Goal: Task Accomplishment & Management: Manage account settings

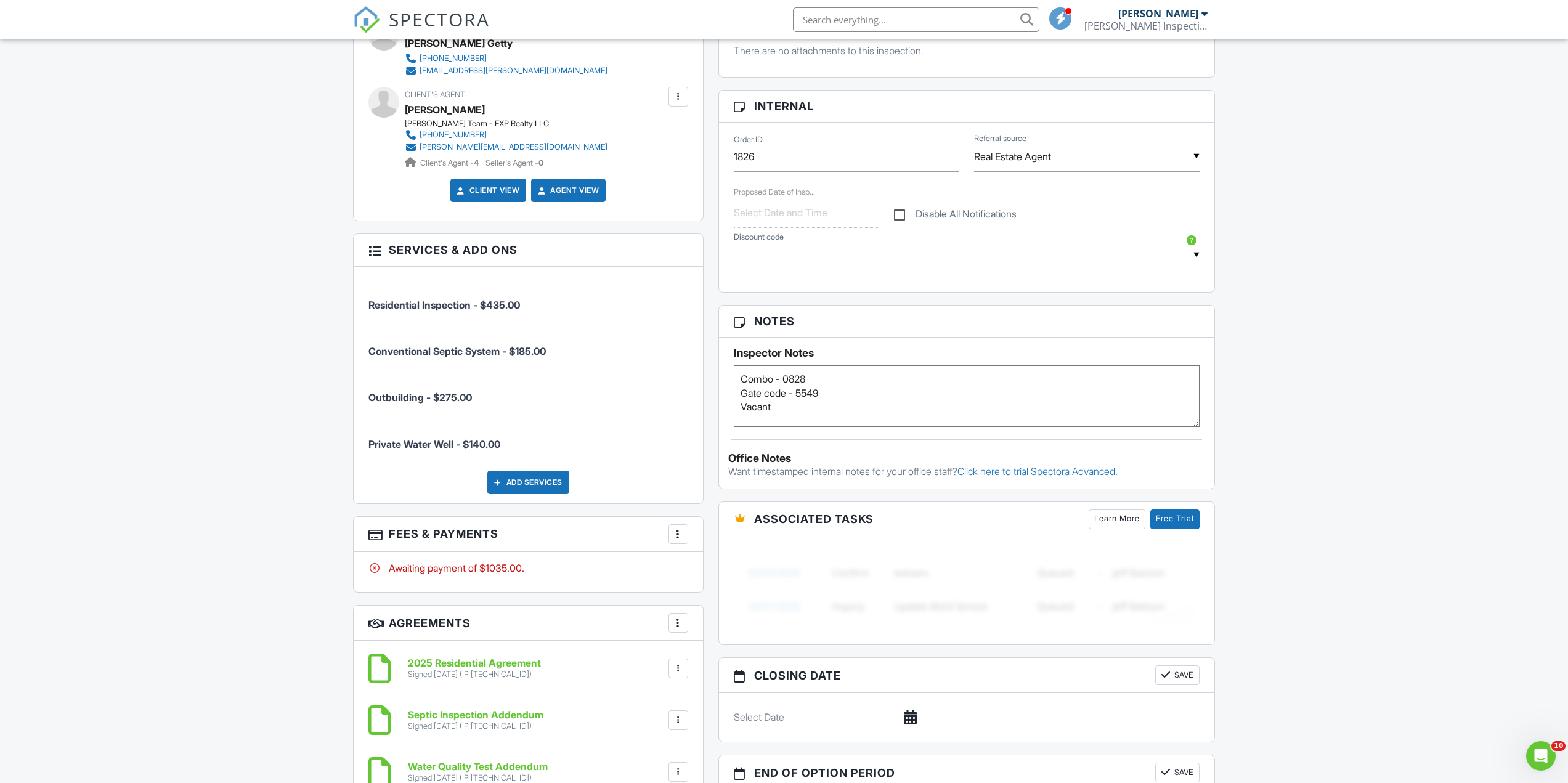
scroll to position [554, 0]
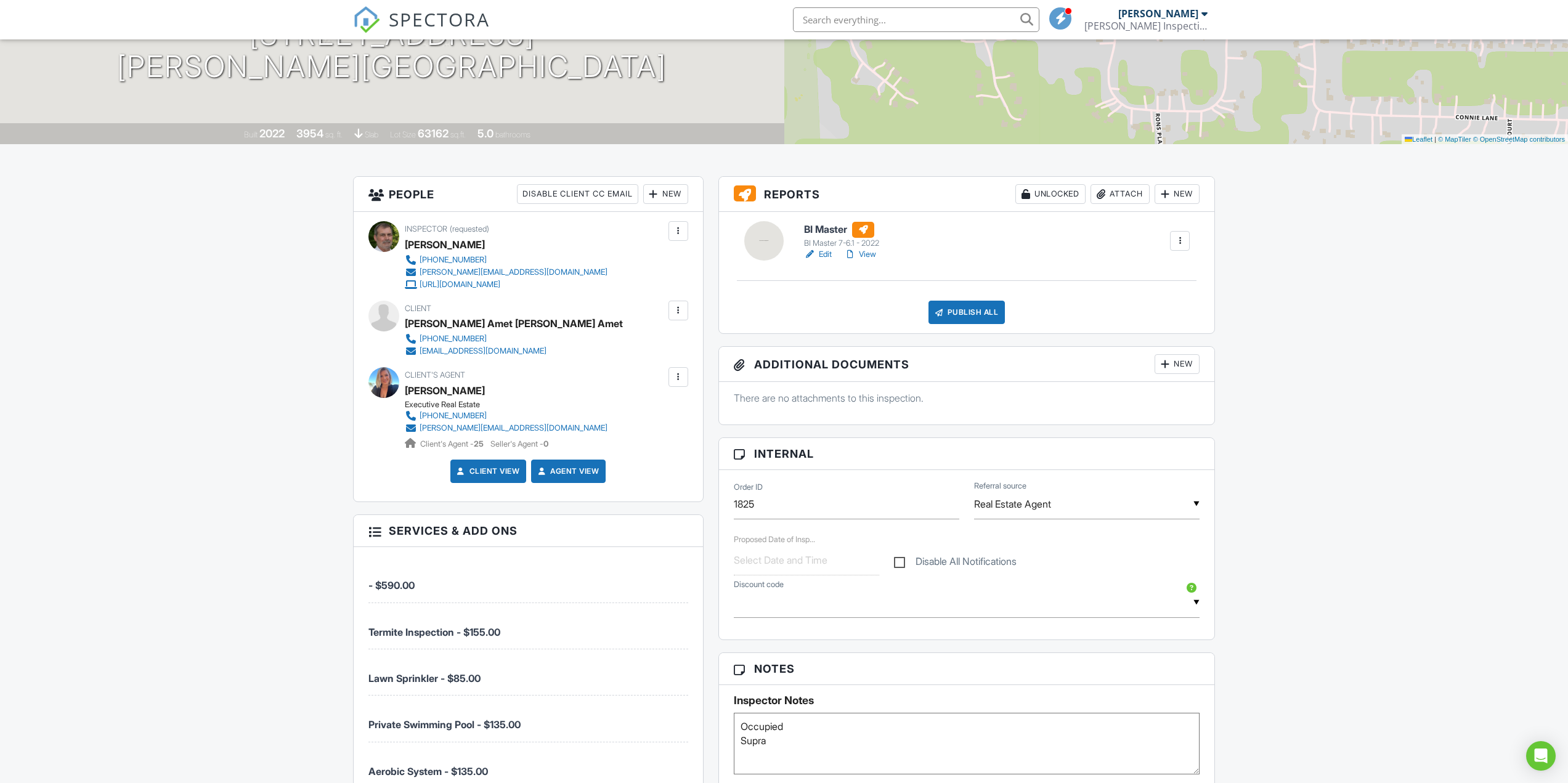
click at [1179, 364] on div "New" at bounding box center [1176, 363] width 45 height 20
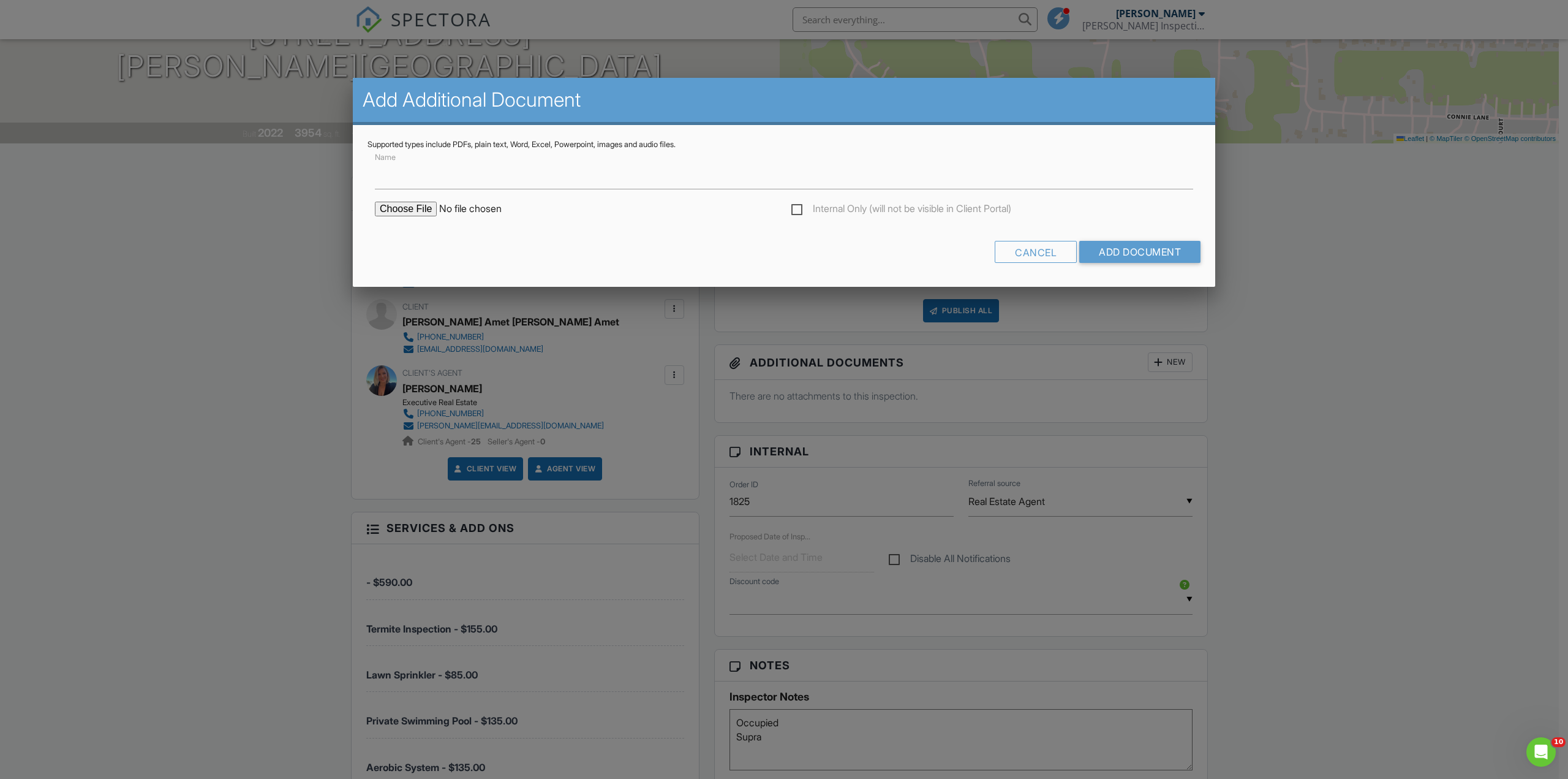
click at [399, 211] on input "file" at bounding box center [478, 208] width 208 height 15
type input "C:\fakepath\8998 Grand Lake Estates Dr. W.D.I.R.pdf"
click at [1140, 251] on input "Add Document" at bounding box center [1139, 251] width 121 height 22
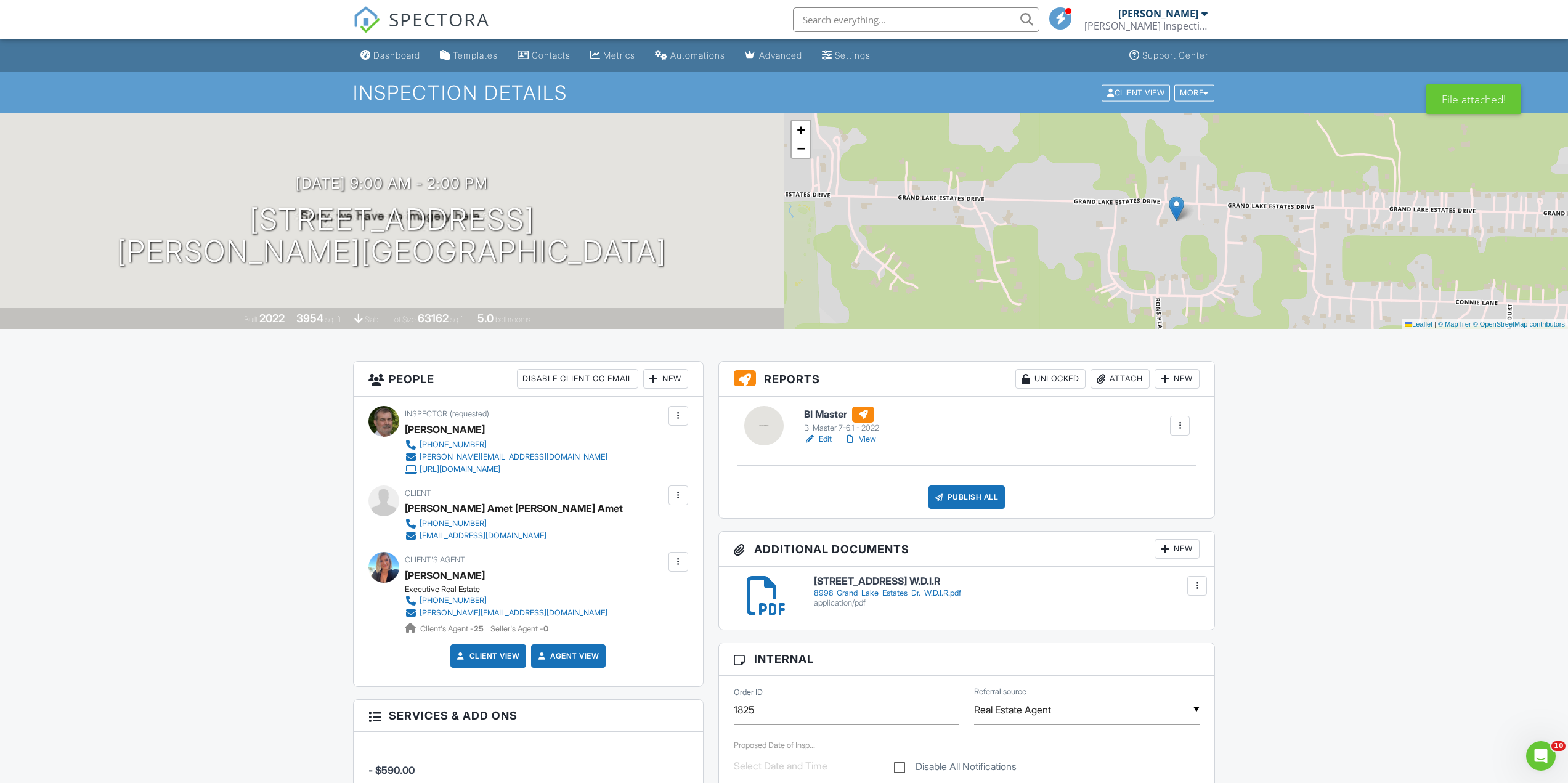
click at [828, 412] on h6 "BI Master" at bounding box center [842, 414] width 77 height 16
click at [815, 410] on h6 "BI Master" at bounding box center [842, 414] width 77 height 16
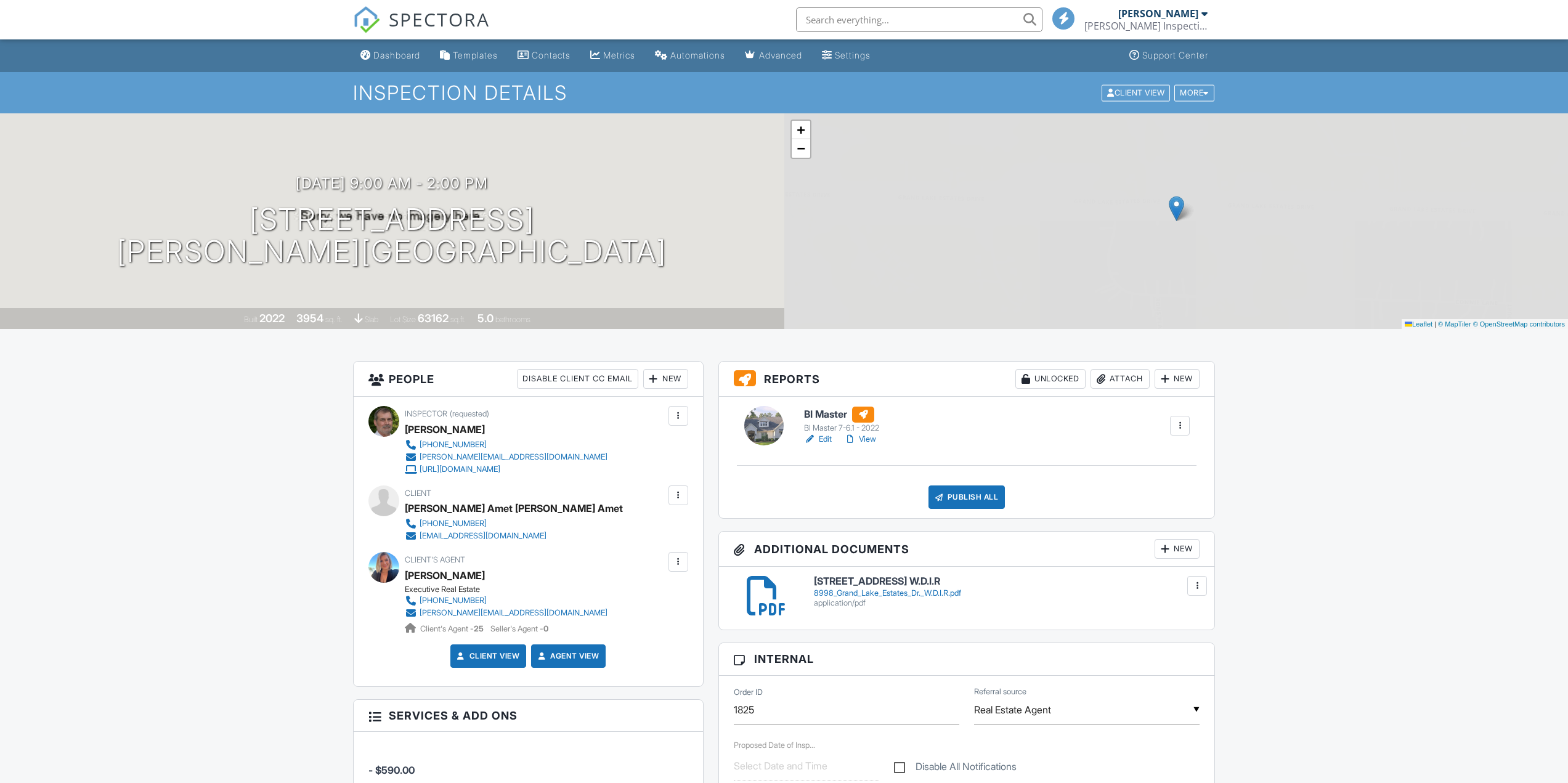
click at [826, 414] on h6 "BI Master" at bounding box center [842, 414] width 77 height 16
